Goal: Information Seeking & Learning: Check status

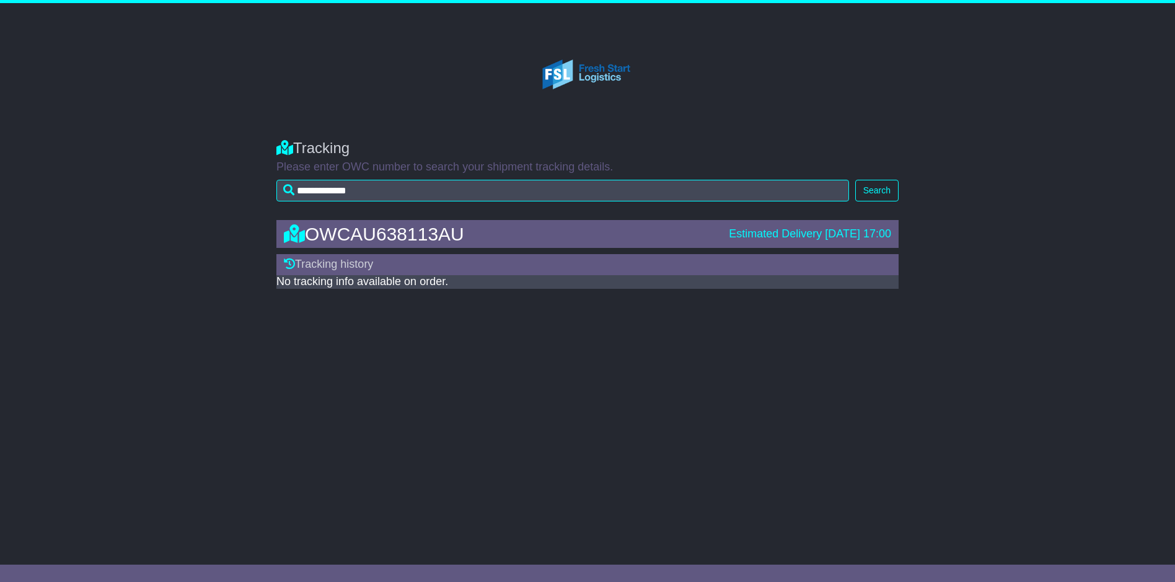
click at [600, 73] on img at bounding box center [588, 74] width 132 height 105
drag, startPoint x: 418, startPoint y: 169, endPoint x: 431, endPoint y: 170, distance: 13.6
click at [419, 168] on p "Please enter OWC number to search your shipment tracking details." at bounding box center [587, 167] width 622 height 14
click at [883, 201] on button "Search" at bounding box center [876, 191] width 43 height 22
click at [486, 249] on div "OWCAU638113AU Estimated Delivery [DATE] 17:00 Tracking history No tracking info…" at bounding box center [587, 251] width 635 height 87
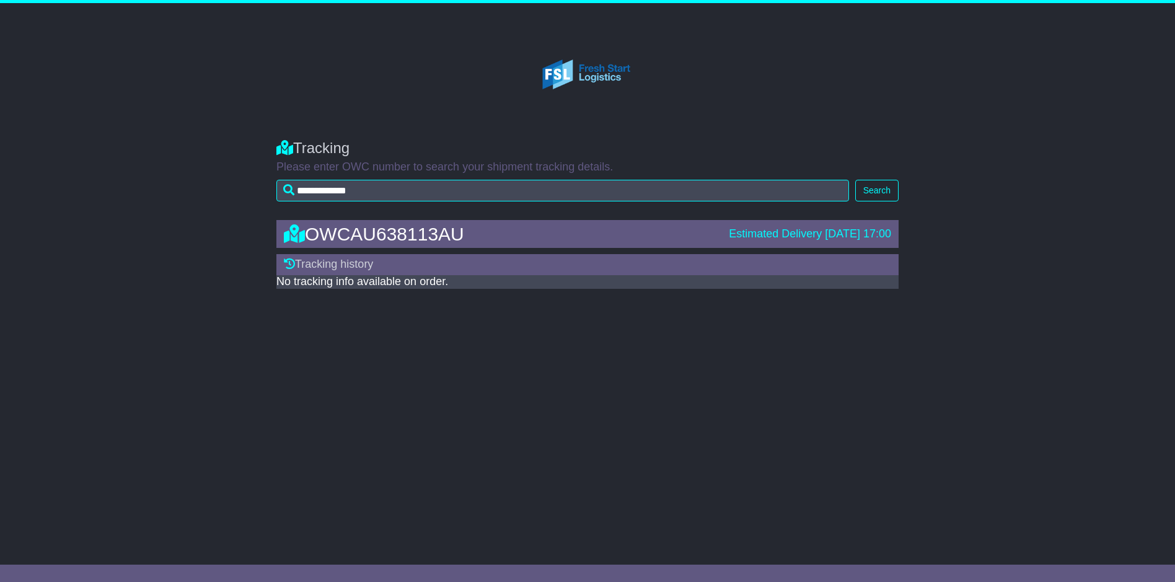
drag, startPoint x: 737, startPoint y: 234, endPoint x: 651, endPoint y: 235, distance: 86.2
click at [738, 232] on div "Estimated Delivery [DATE] 17:00" at bounding box center [810, 234] width 162 height 14
click at [289, 233] on icon at bounding box center [294, 233] width 21 height 19
click at [289, 262] on icon at bounding box center [289, 263] width 11 height 11
